Goal: Task Accomplishment & Management: Use online tool/utility

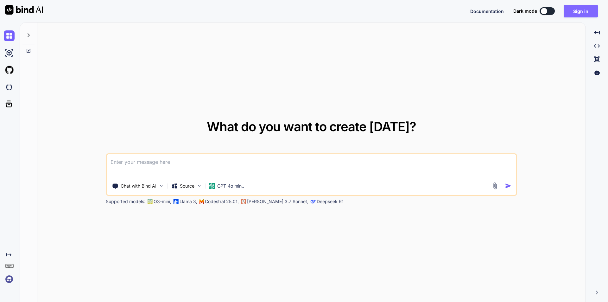
click at [583, 13] on button "Sign in" at bounding box center [580, 11] width 34 height 13
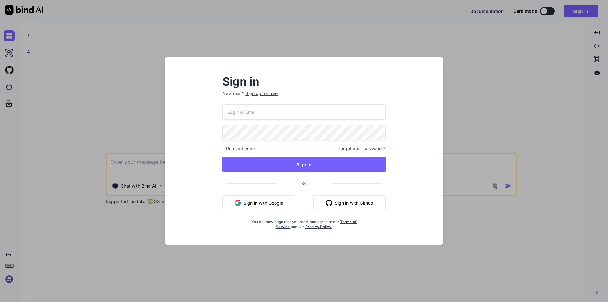
click at [275, 115] on input "email" at bounding box center [303, 112] width 163 height 16
drag, startPoint x: 285, startPoint y: 113, endPoint x: 212, endPoint y: 113, distance: 72.8
click at [212, 113] on div "Sign in New user? Sign up for free [EMAIL_ADDRESS][DOMAIN_NAME] Remember me For…" at bounding box center [304, 152] width 184 height 153
type input "[EMAIL_ADDRESS][DOMAIN_NAME]"
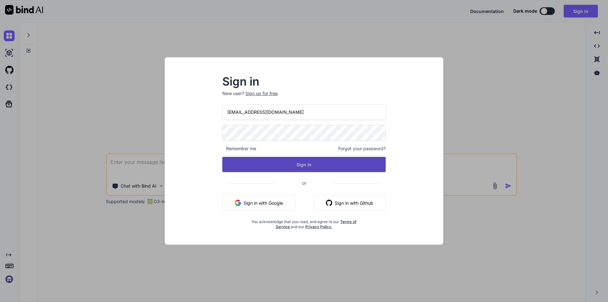
click at [285, 167] on button "Sign In" at bounding box center [303, 164] width 163 height 15
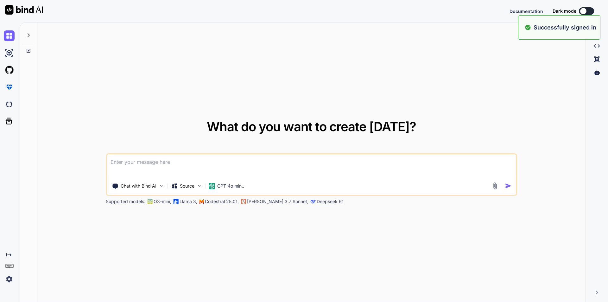
type textarea "x"
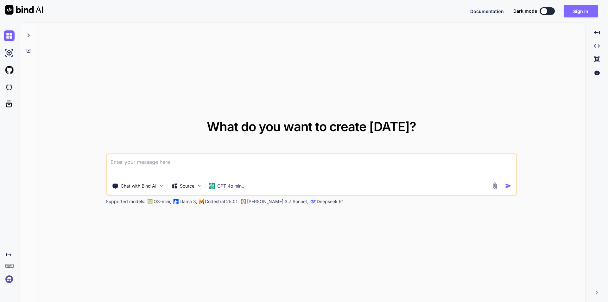
click at [576, 9] on button "Sign in" at bounding box center [580, 11] width 34 height 13
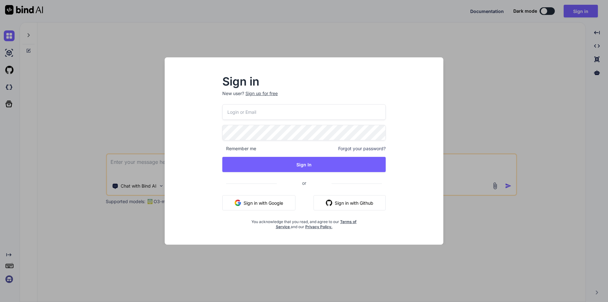
click at [282, 113] on input "email" at bounding box center [303, 112] width 163 height 16
paste input "[EMAIL_ADDRESS][DOMAIN_NAME]"
type input "[EMAIL_ADDRESS][DOMAIN_NAME]"
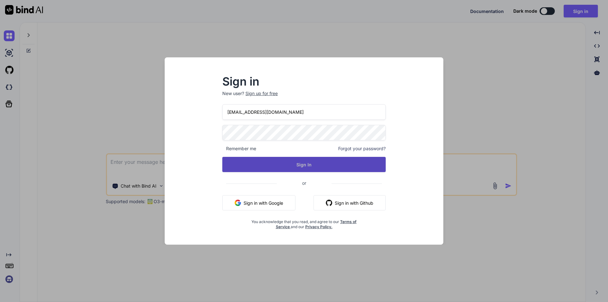
click at [286, 160] on button "Sign In" at bounding box center [303, 164] width 163 height 15
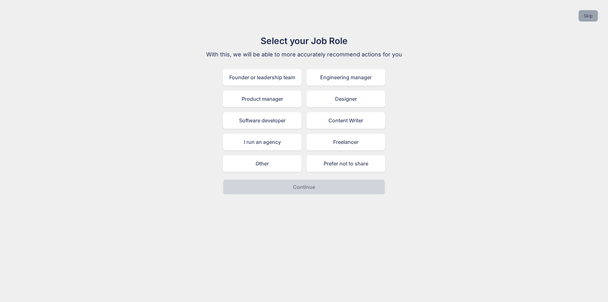
click at [588, 16] on button "Skip" at bounding box center [587, 15] width 19 height 11
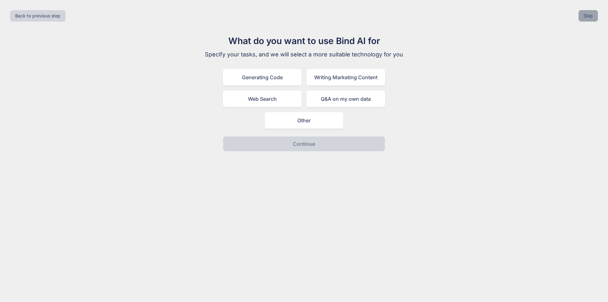
click at [588, 16] on button "Skip" at bounding box center [587, 15] width 19 height 11
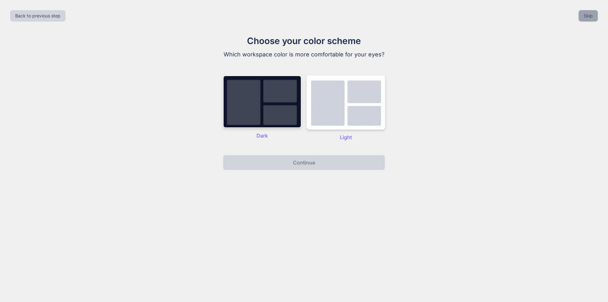
click at [588, 16] on button "Skip" at bounding box center [587, 15] width 19 height 11
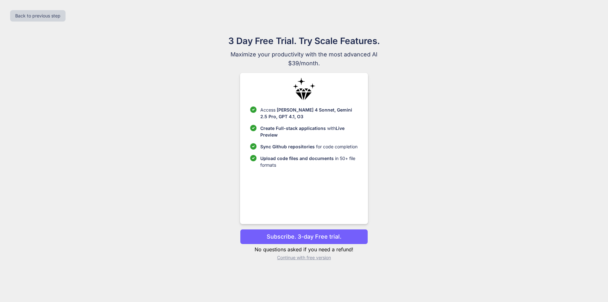
click at [322, 259] on p "Continue with free version" at bounding box center [304, 257] width 128 height 6
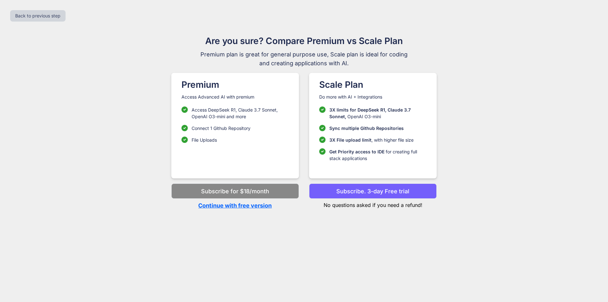
click at [242, 205] on p "Continue with free version" at bounding box center [235, 205] width 128 height 9
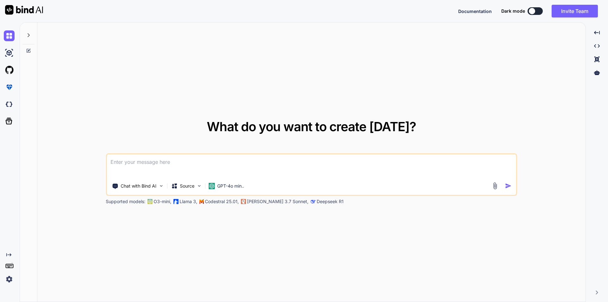
type textarea "x"
click at [385, 84] on div "What do you want to create [DATE]? Chat with Bind AI Source GPT-4o min.. Suppor…" at bounding box center [311, 162] width 548 height 280
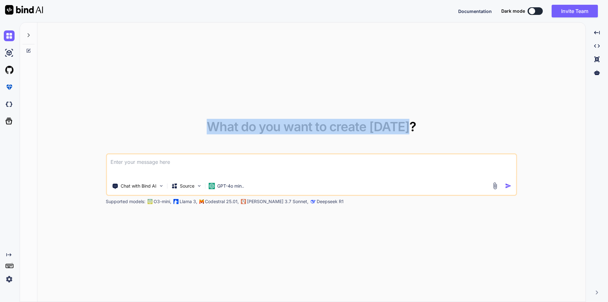
drag, startPoint x: 430, startPoint y: 128, endPoint x: 203, endPoint y: 130, distance: 227.3
click at [203, 130] on div "What do you want to create [DATE]? Chat with Bind AI Source GPT-4o min.. Suppor…" at bounding box center [311, 162] width 411 height 84
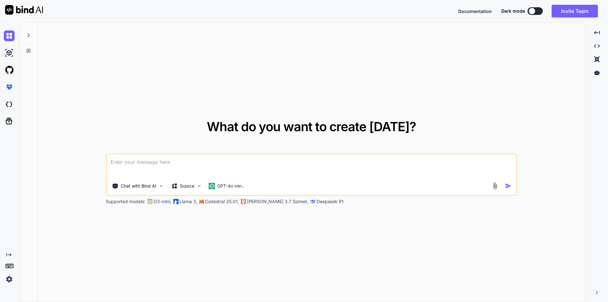
click at [224, 167] on textarea at bounding box center [311, 165] width 409 height 23
click at [353, 130] on span "What do you want to create [DATE]?" at bounding box center [311, 127] width 209 height 16
click at [388, 128] on span "What do you want to create [DATE]?" at bounding box center [311, 127] width 209 height 16
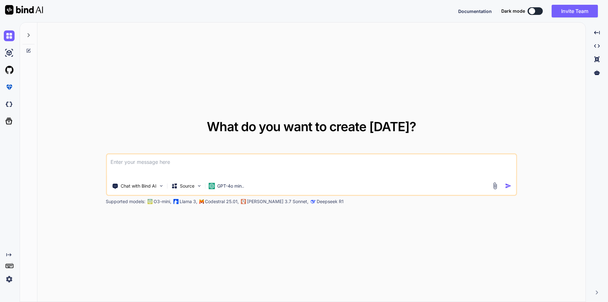
click at [295, 126] on span "What do you want to create [DATE]?" at bounding box center [311, 127] width 209 height 16
click at [272, 127] on span "What do you want to create [DATE]?" at bounding box center [311, 127] width 209 height 16
click at [234, 127] on span "What do you want to create [DATE]?" at bounding box center [311, 127] width 209 height 16
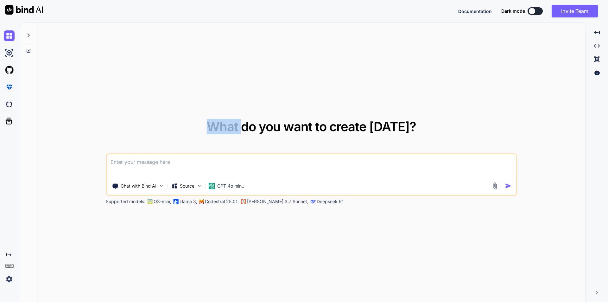
click at [234, 127] on span "What do you want to create [DATE]?" at bounding box center [311, 127] width 209 height 16
